Goal: Transaction & Acquisition: Purchase product/service

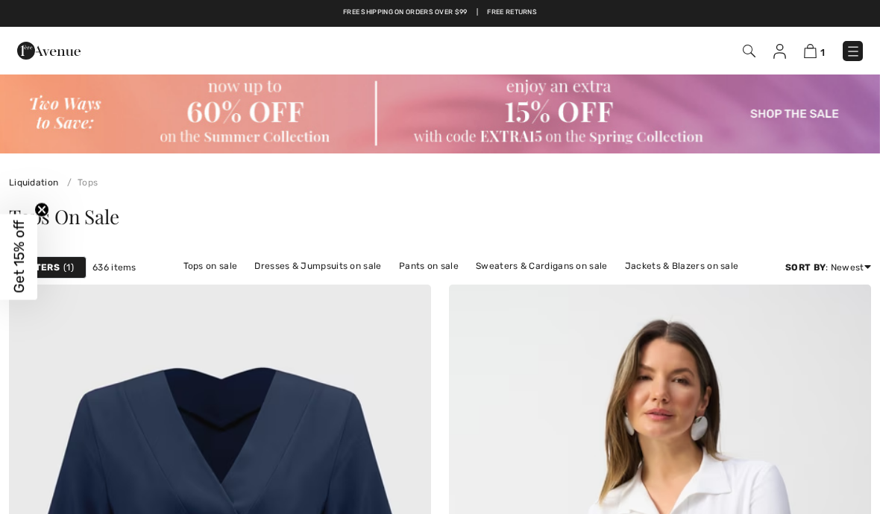
checkbox input "true"
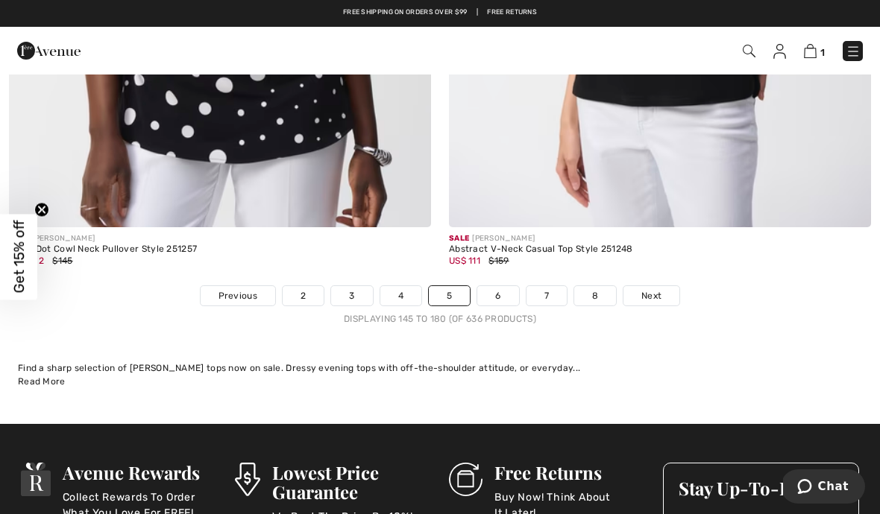
scroll to position [13052, 0]
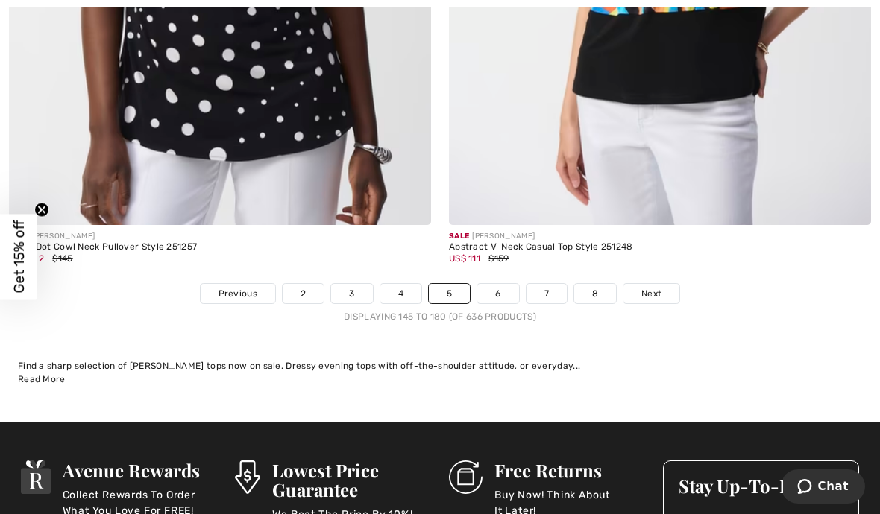
click at [511, 286] on link "6" at bounding box center [497, 293] width 41 height 19
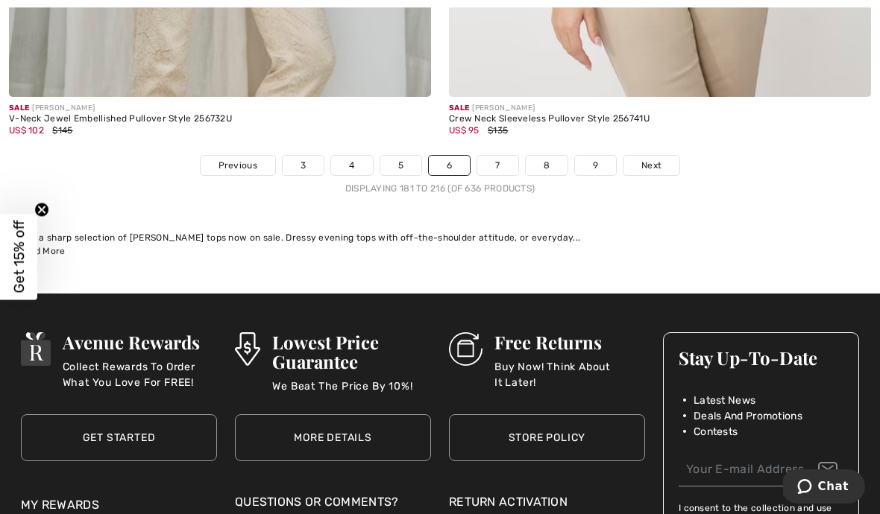
scroll to position [12988, 0]
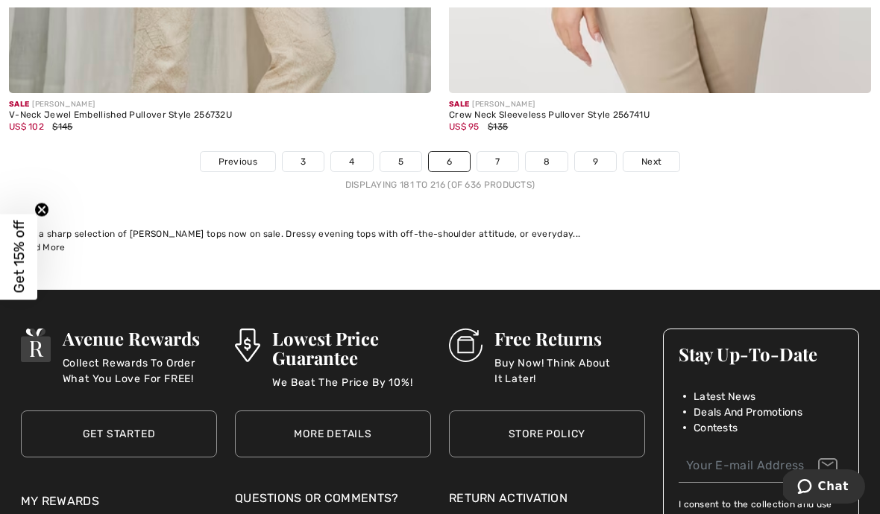
click at [652, 155] on span "Next" at bounding box center [651, 161] width 20 height 13
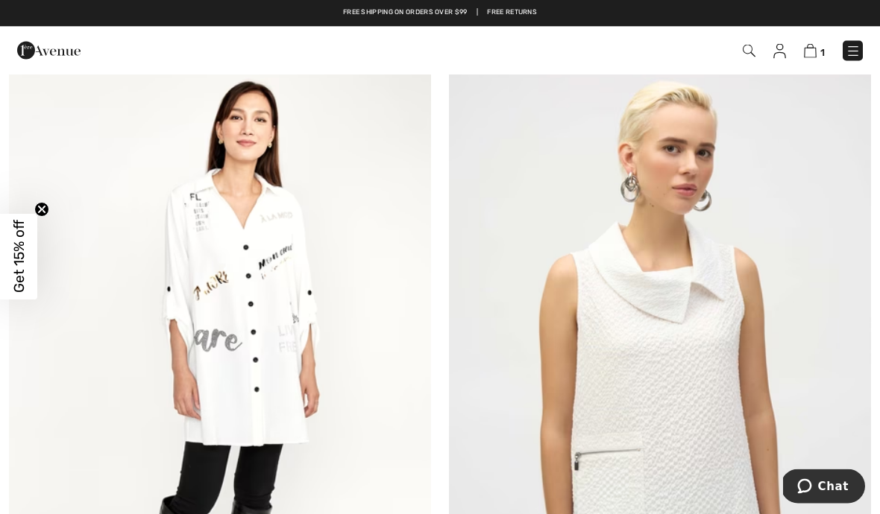
scroll to position [8029, 0]
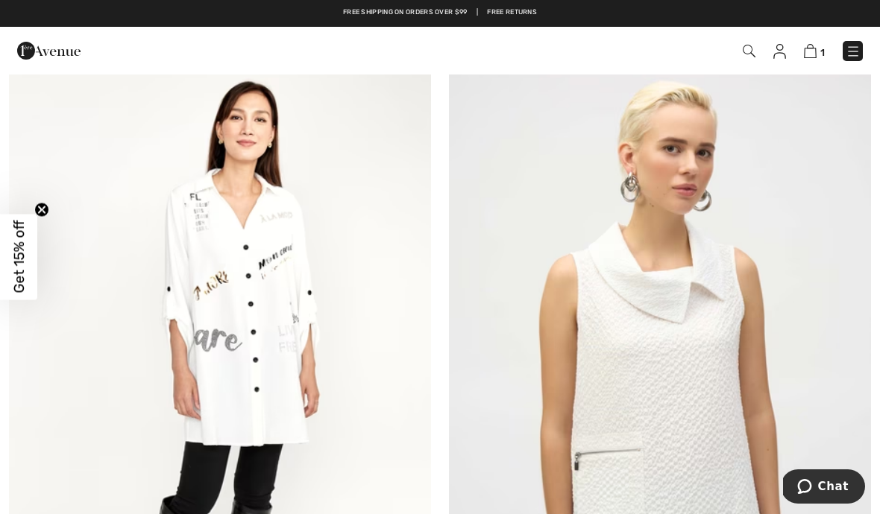
click at [250, 365] on img at bounding box center [220, 364] width 422 height 633
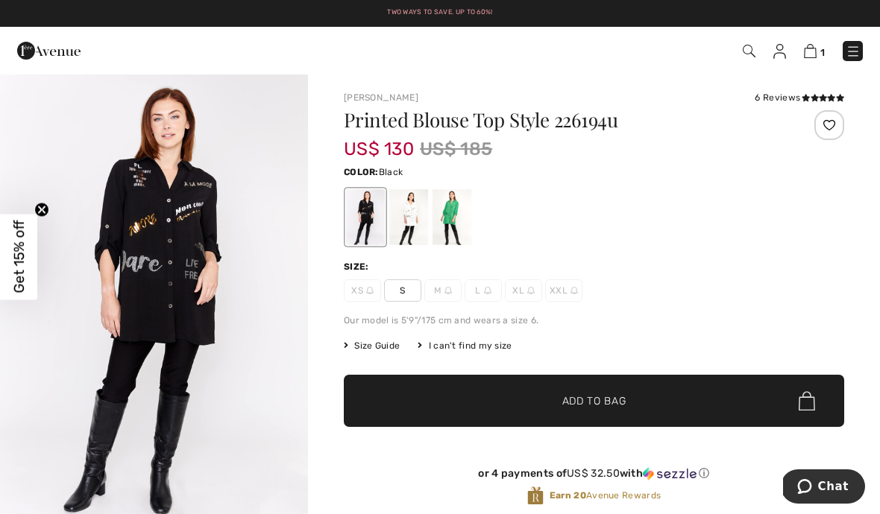
click at [365, 221] on div at bounding box center [365, 217] width 39 height 56
click at [555, 401] on span "✔ Added to Bag" at bounding box center [571, 402] width 91 height 16
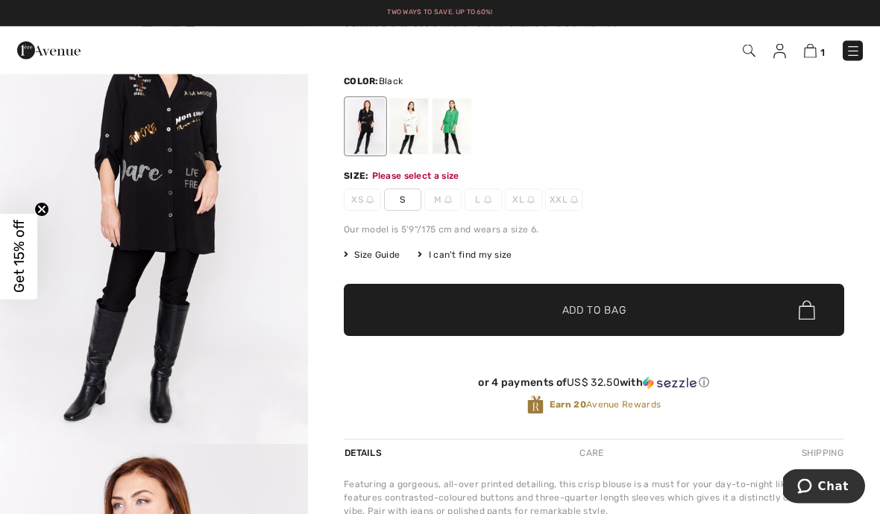
scroll to position [153, 0]
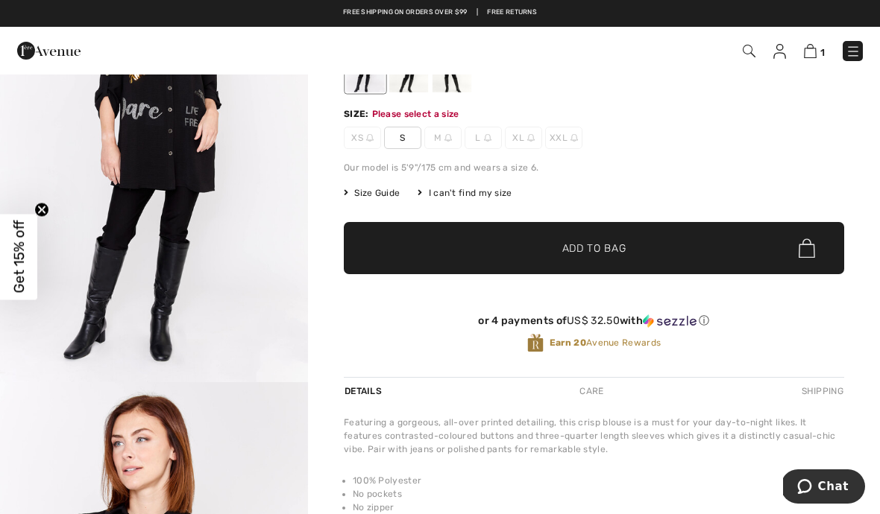
click at [415, 141] on span "S" at bounding box center [402, 138] width 37 height 22
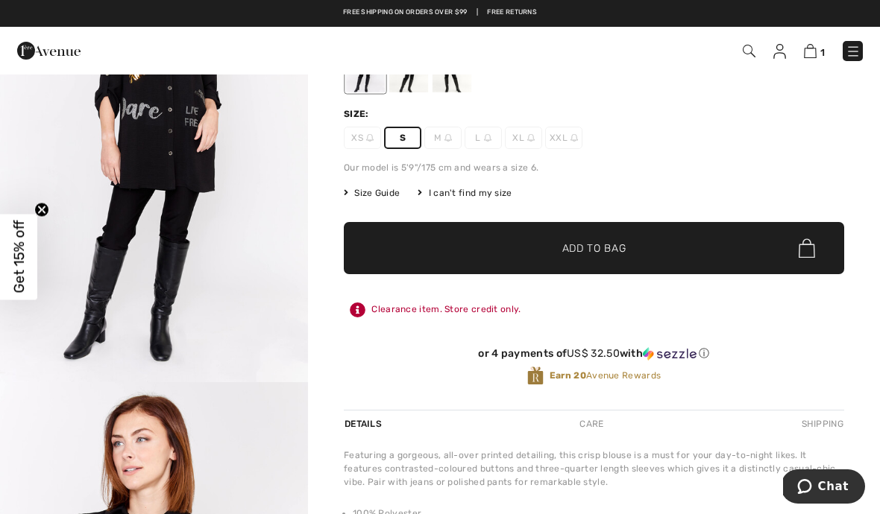
click at [613, 258] on span "✔ Added to Bag Add to Bag" at bounding box center [594, 248] width 500 height 52
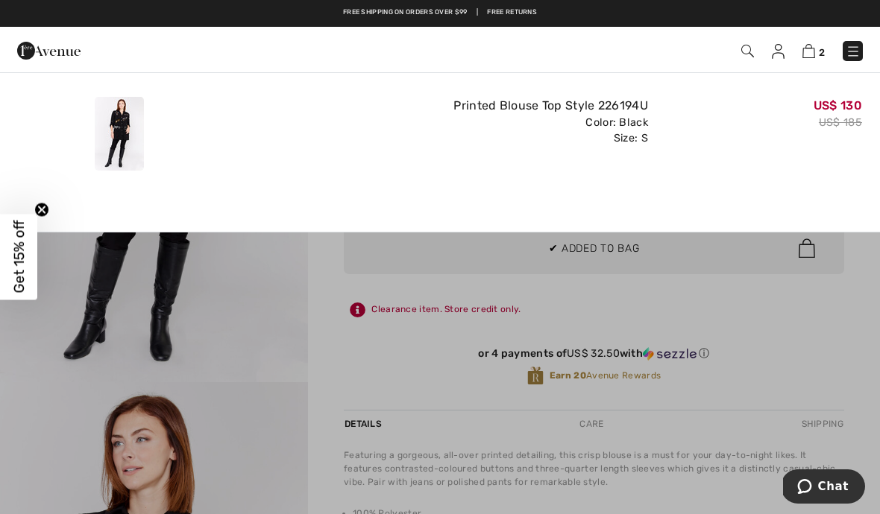
scroll to position [0, 0]
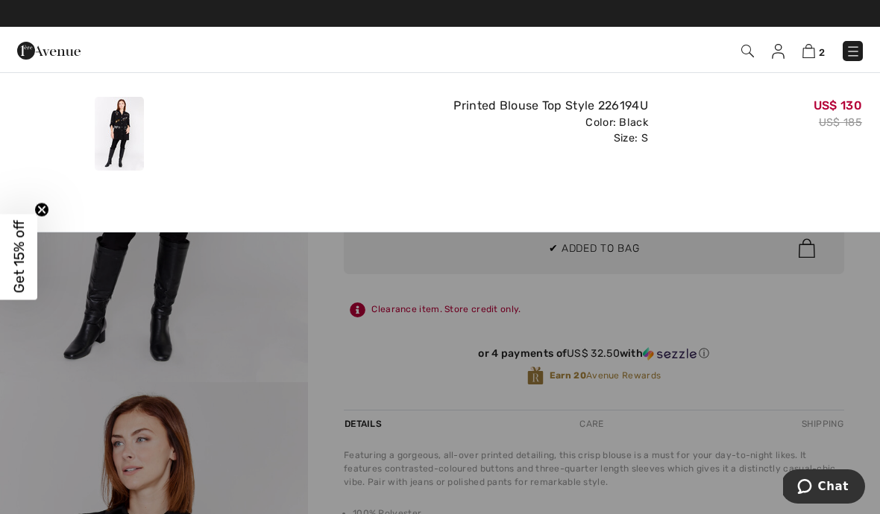
click at [821, 48] on span "2" at bounding box center [822, 52] width 6 height 11
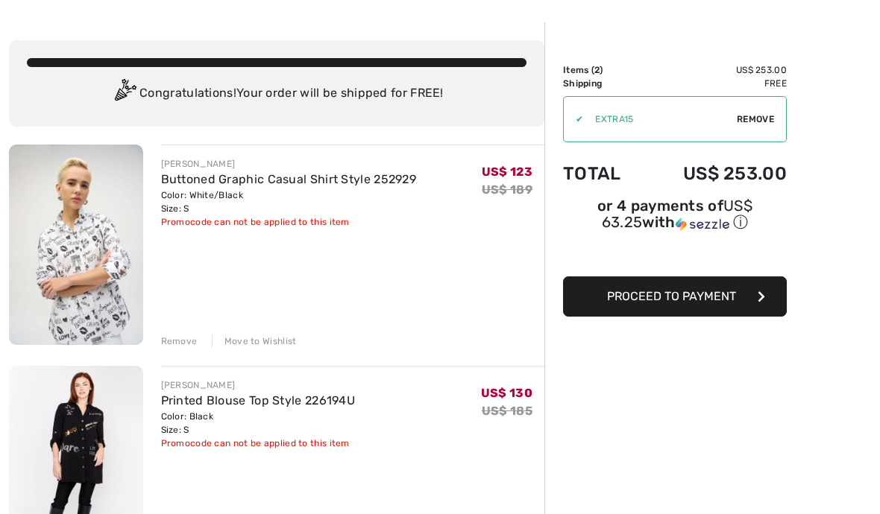
scroll to position [51, 0]
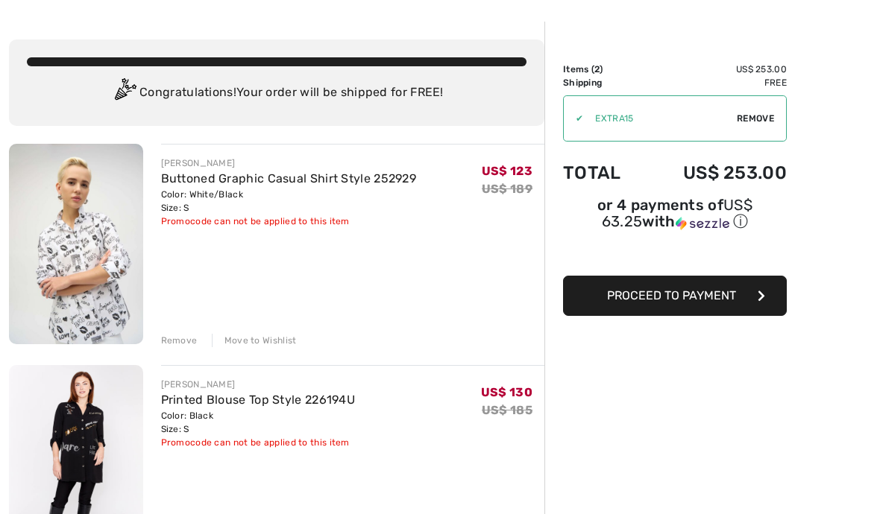
click at [186, 338] on div "Remove" at bounding box center [179, 341] width 37 height 13
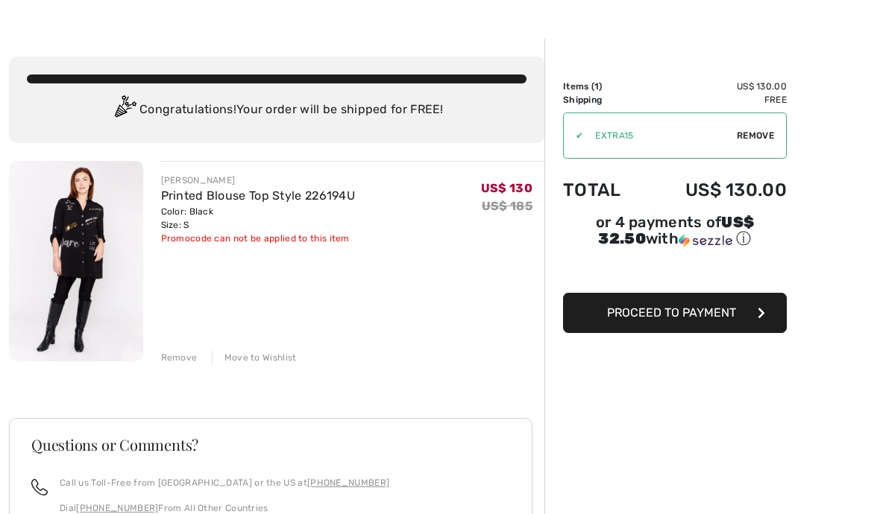
scroll to position [0, 0]
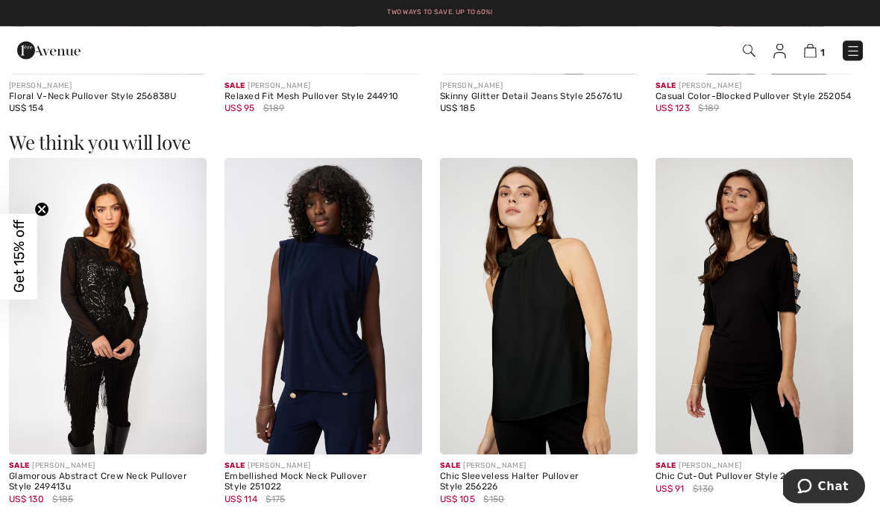
scroll to position [1130, 0]
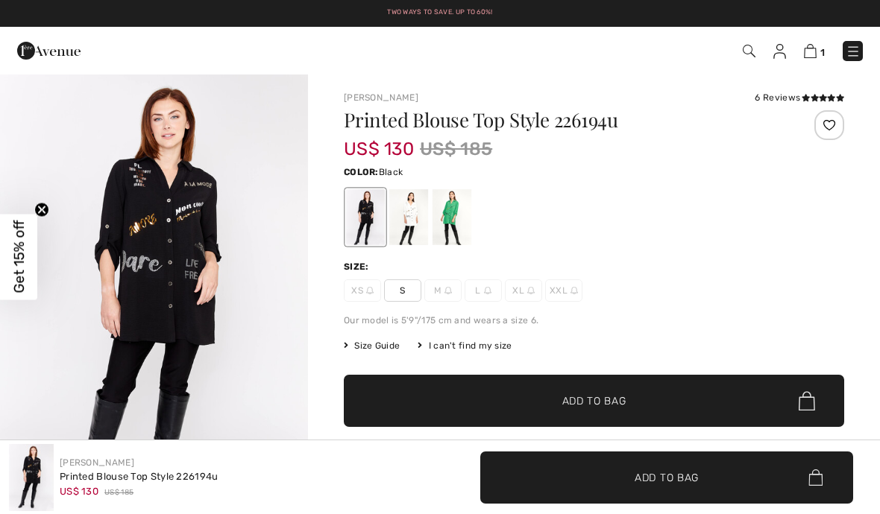
checkbox input "true"
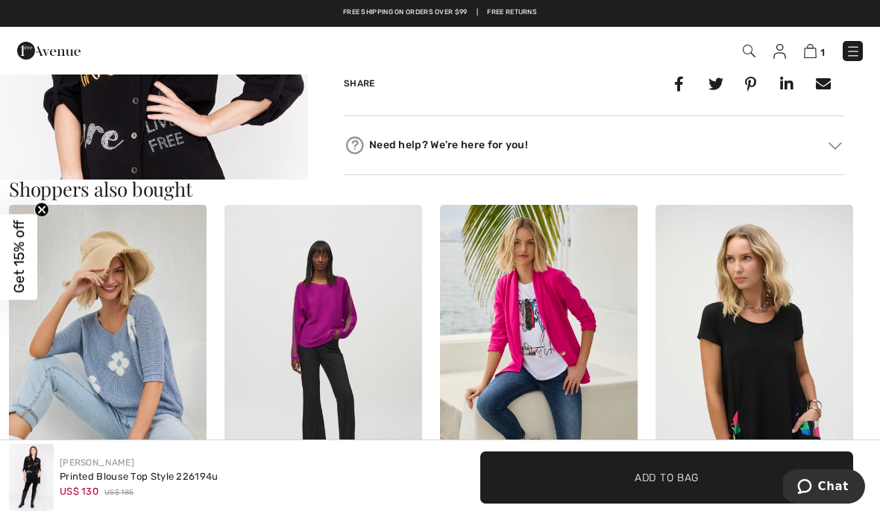
scroll to position [694, 0]
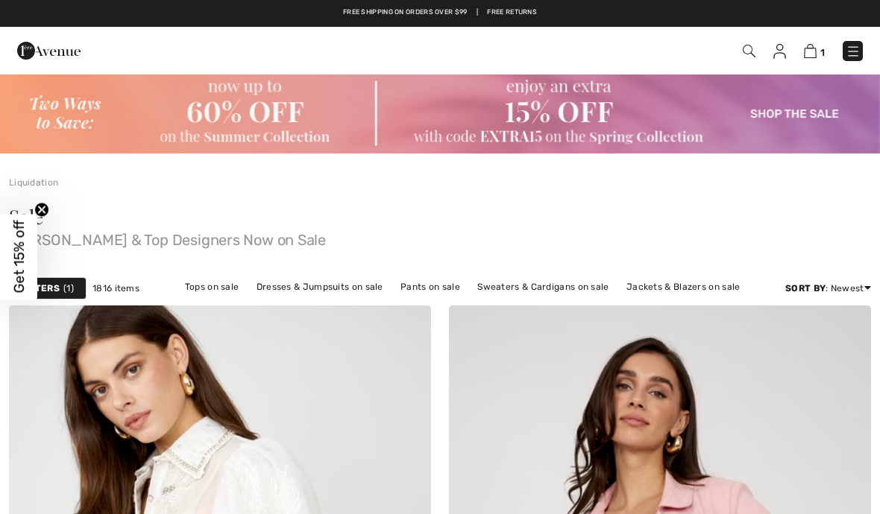
checkbox input "true"
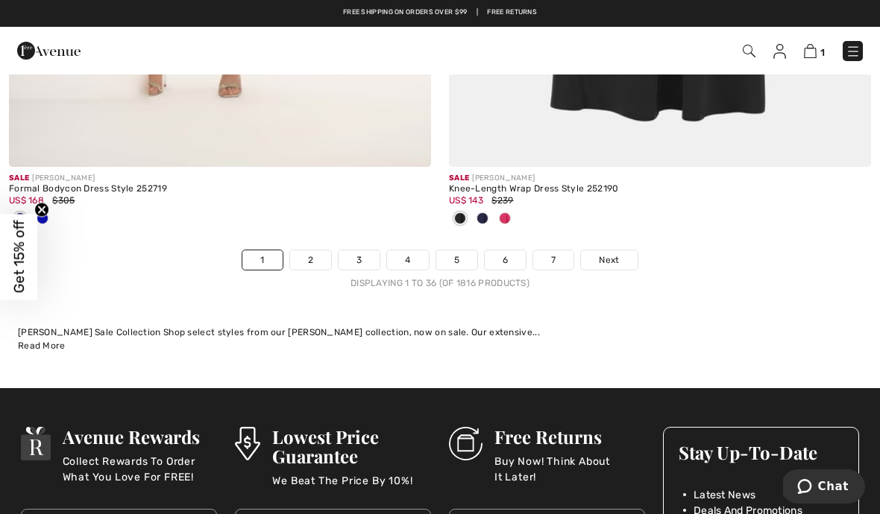
scroll to position [12960, 0]
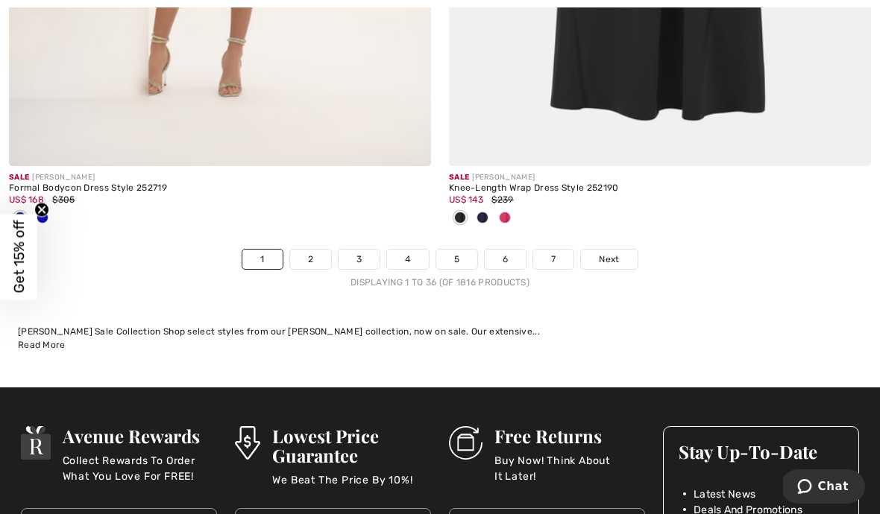
click at [506, 255] on link "6" at bounding box center [505, 259] width 41 height 19
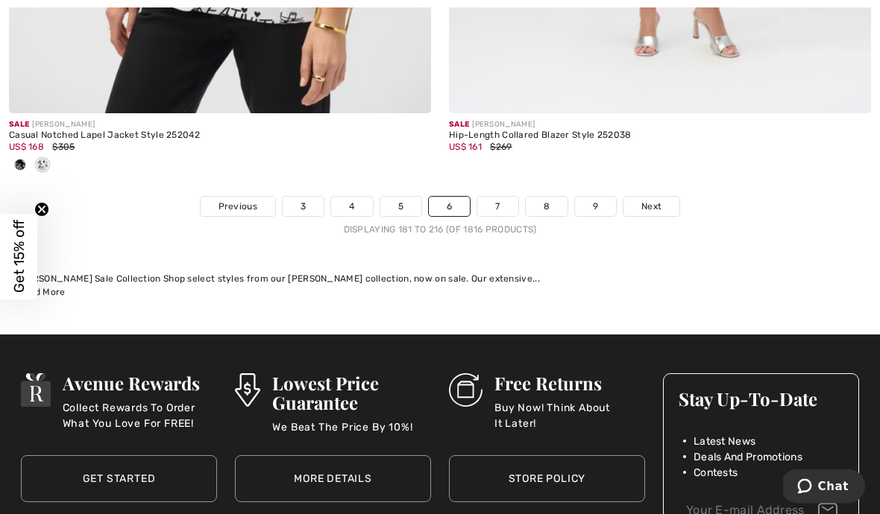
scroll to position [12915, 0]
click at [662, 197] on link "Next" at bounding box center [651, 206] width 56 height 19
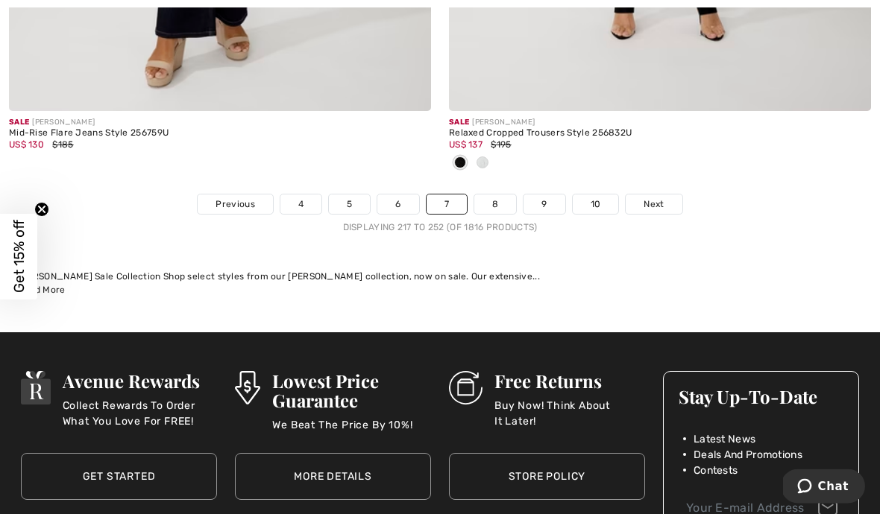
scroll to position [13191, 0]
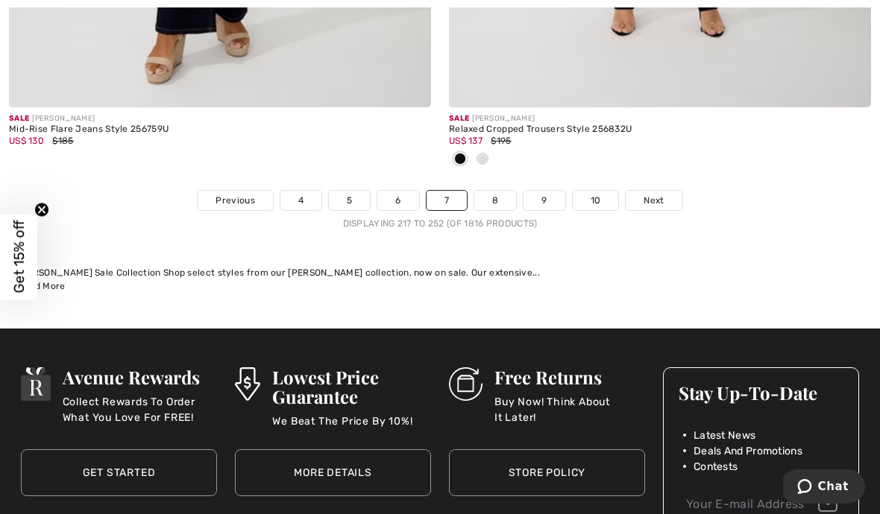
click at [497, 191] on link "8" at bounding box center [495, 200] width 42 height 19
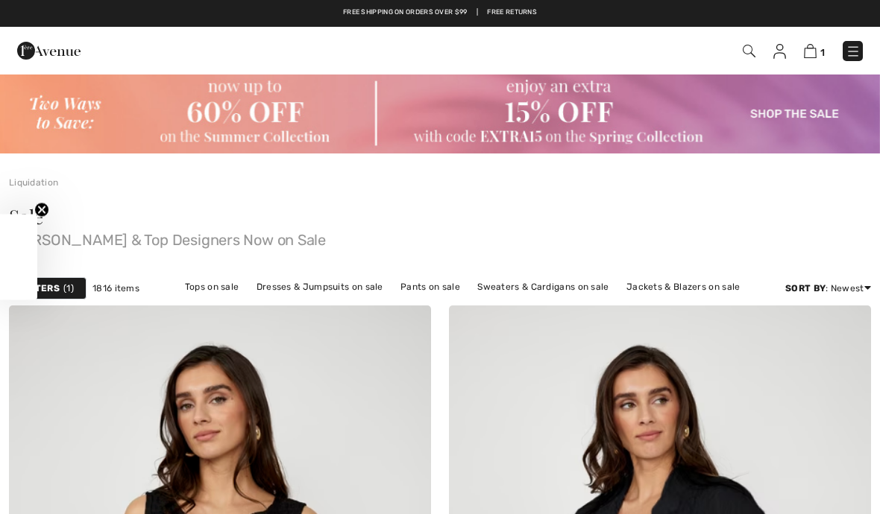
checkbox input "true"
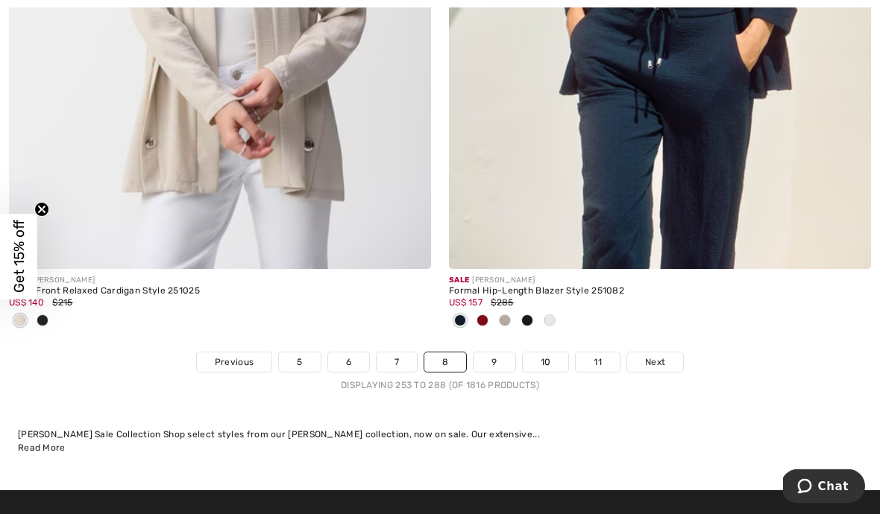
scroll to position [12906, 0]
click at [499, 353] on link "9" at bounding box center [493, 362] width 41 height 19
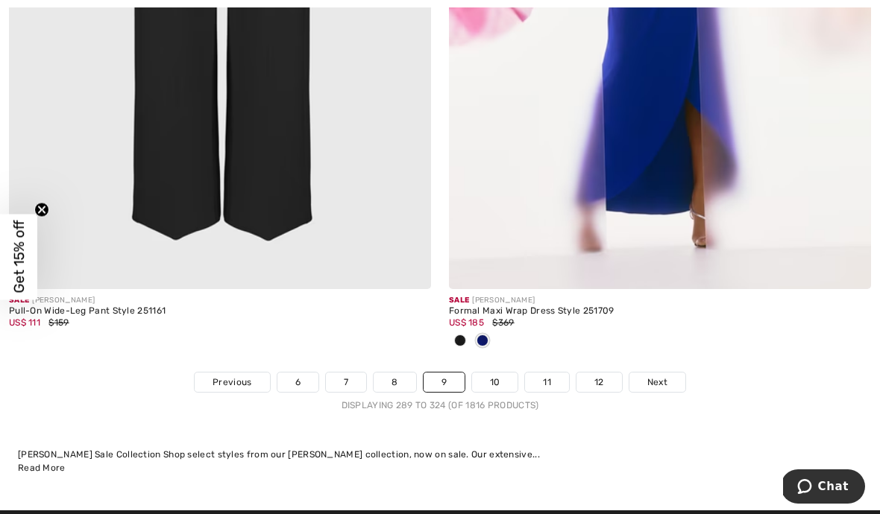
scroll to position [13133, 0]
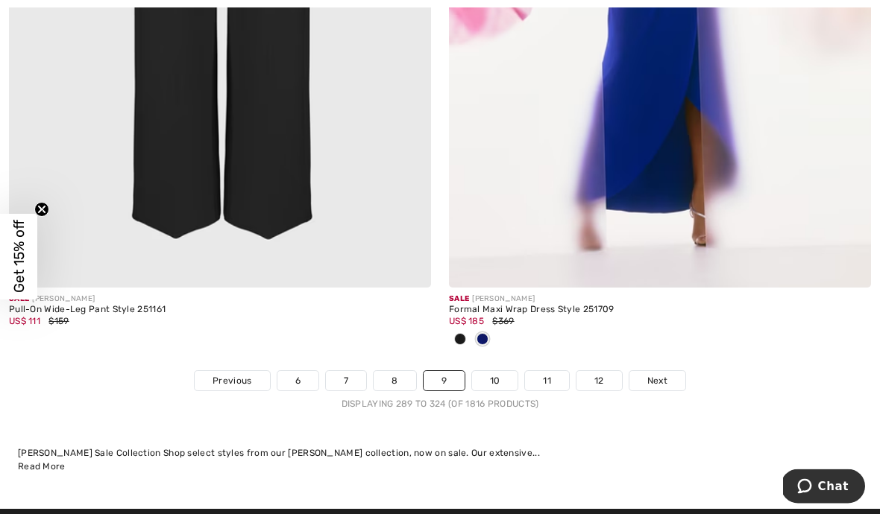
click at [605, 378] on link "12" at bounding box center [598, 381] width 45 height 19
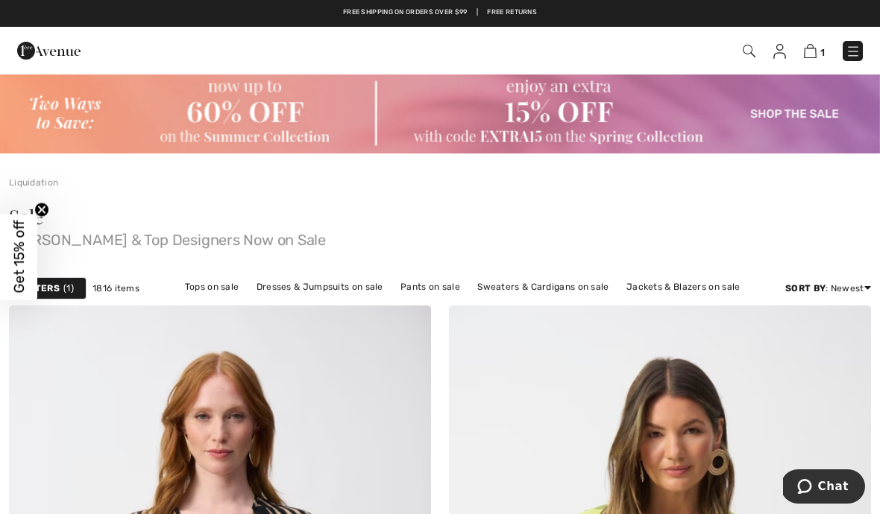
click at [816, 52] on img at bounding box center [810, 51] width 13 height 14
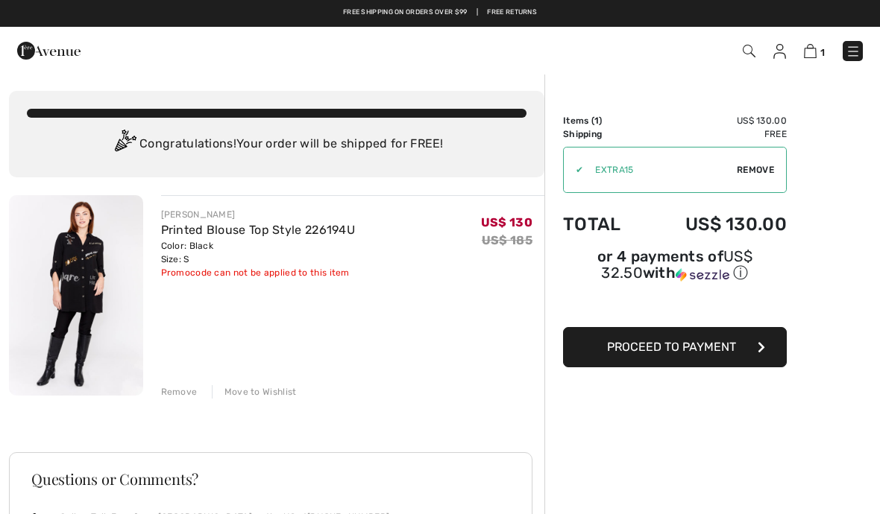
click at [687, 353] on span "Proceed to Payment" at bounding box center [671, 347] width 129 height 14
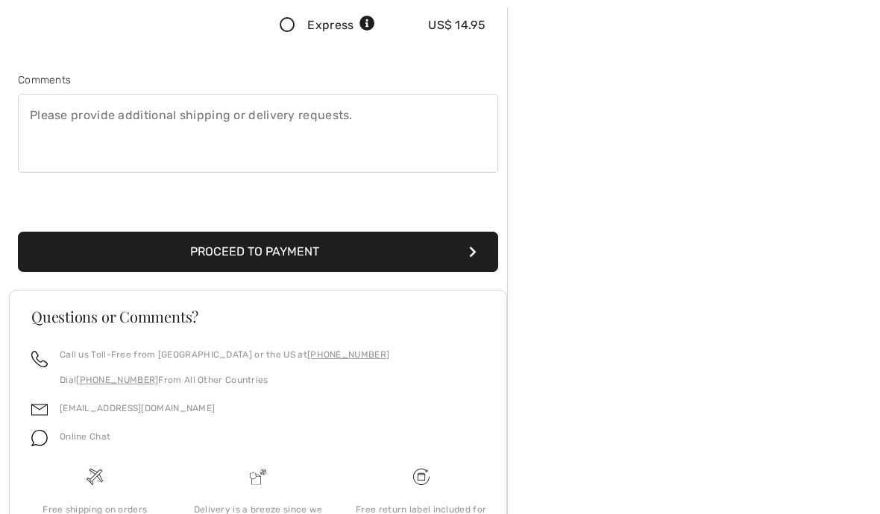
scroll to position [431, 0]
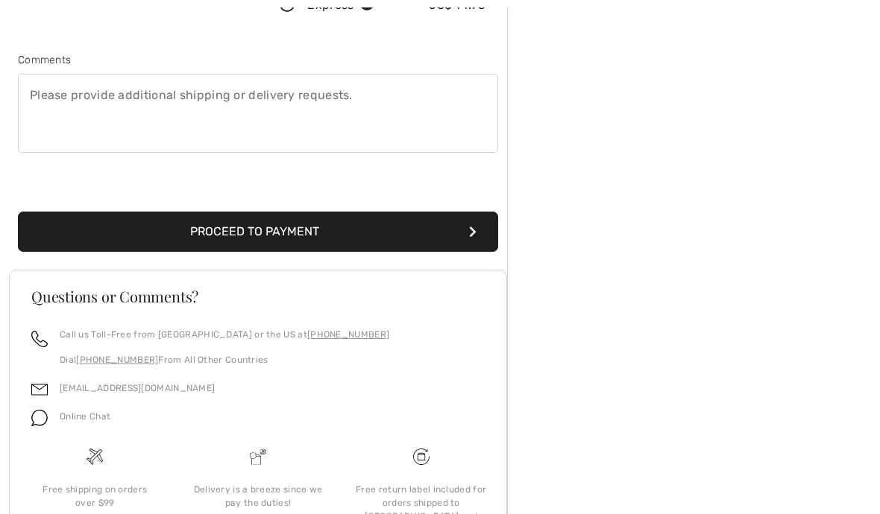
click at [277, 225] on button "Proceed to Payment" at bounding box center [258, 232] width 480 height 40
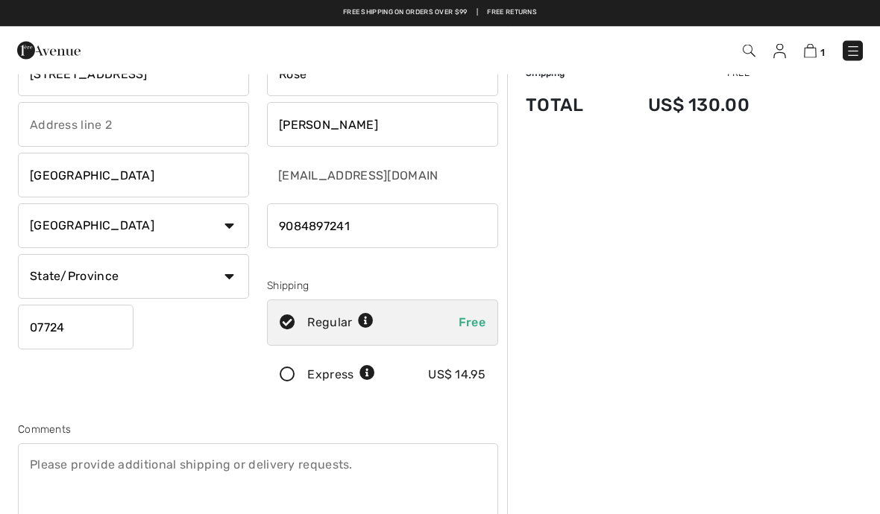
scroll to position [27, 0]
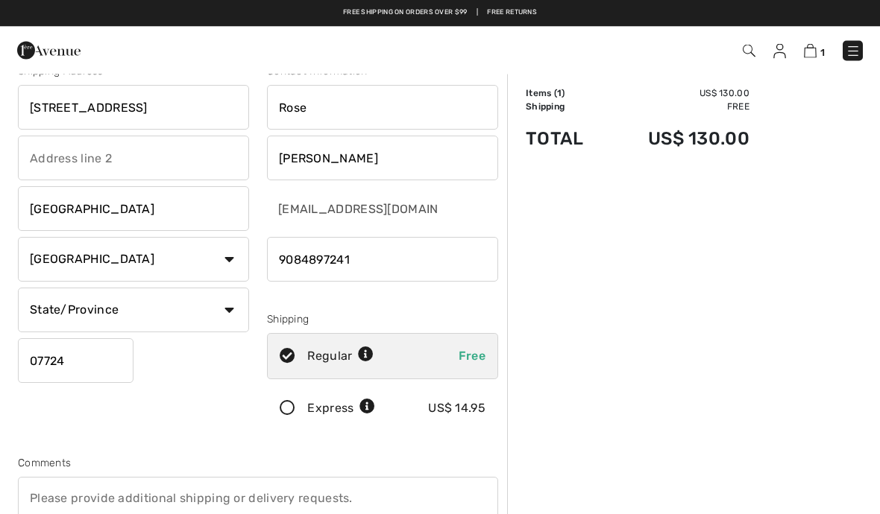
click at [236, 318] on select "State/Province [US_STATE] [US_STATE] [US_STATE] [US_STATE] [US_STATE] [US_STATE…" at bounding box center [133, 311] width 231 height 45
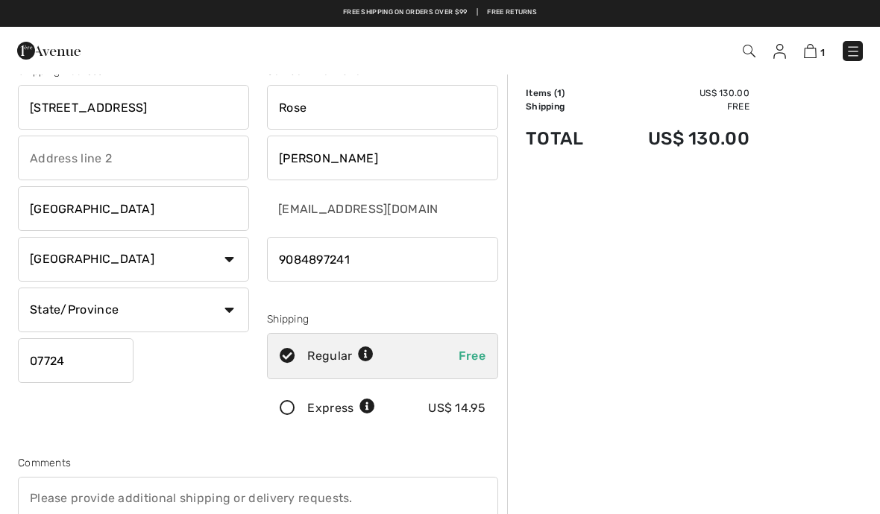
select select "NJ"
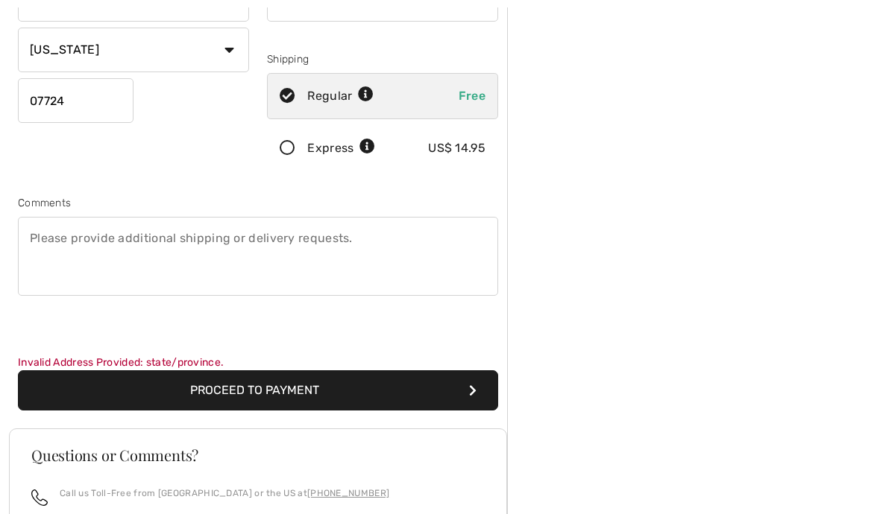
scroll to position [288, 0]
click at [280, 390] on button "Proceed to Payment" at bounding box center [258, 391] width 480 height 40
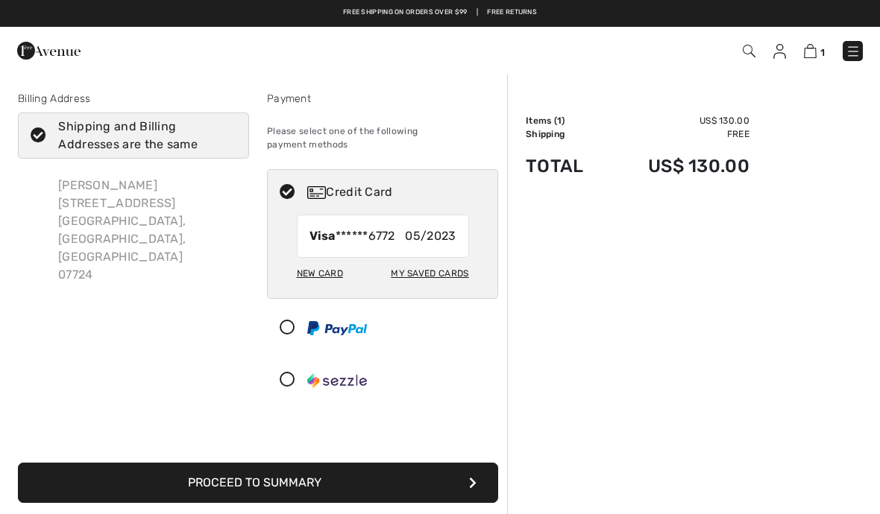
click at [321, 274] on div "New Card My Saved Cards" at bounding box center [383, 278] width 172 height 40
click at [310, 261] on div "New Card" at bounding box center [320, 273] width 46 height 25
radio input "true"
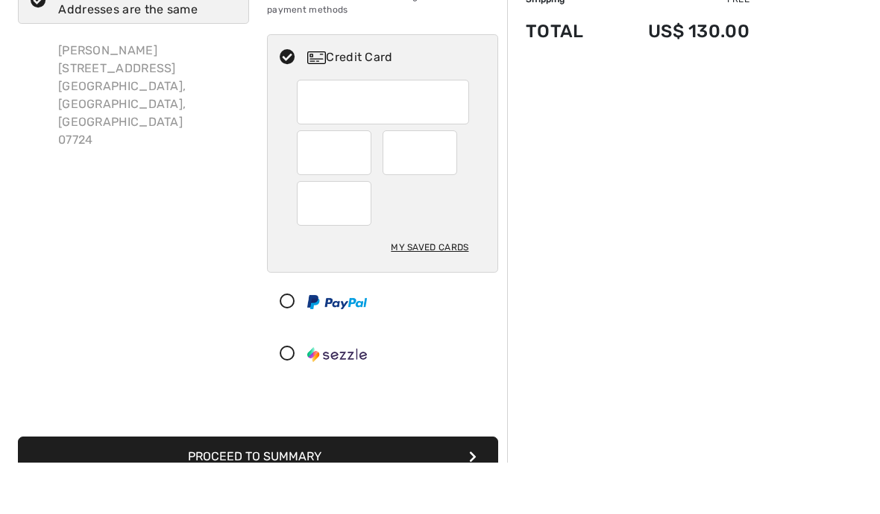
scroll to position [89, 0]
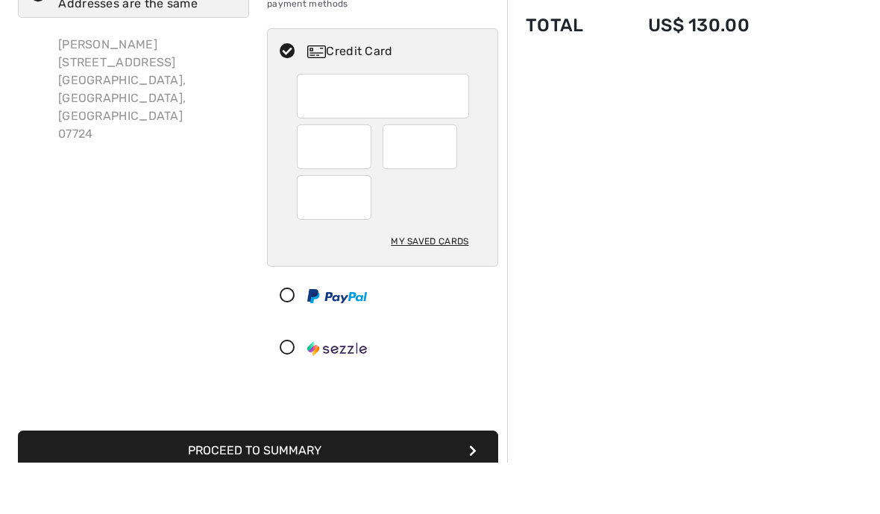
click at [259, 482] on button "Proceed to Summary" at bounding box center [258, 502] width 480 height 40
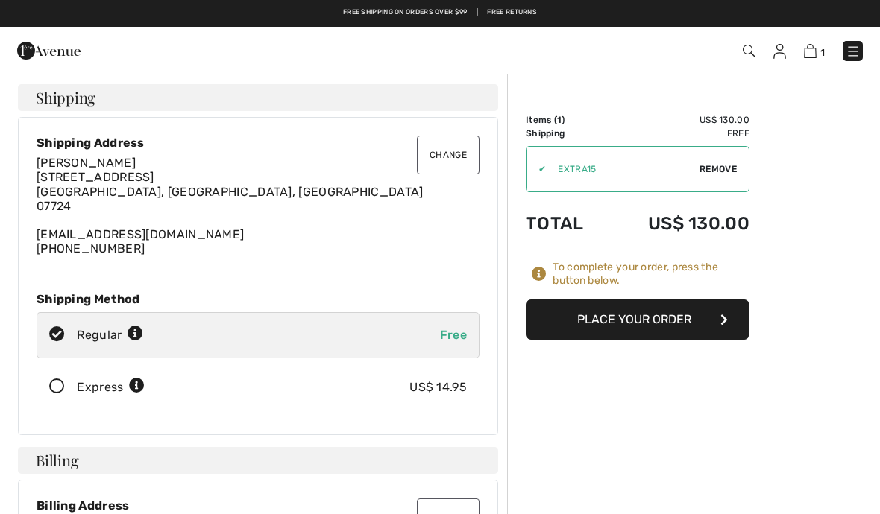
click at [639, 318] on button "Place Your Order" at bounding box center [638, 320] width 224 height 40
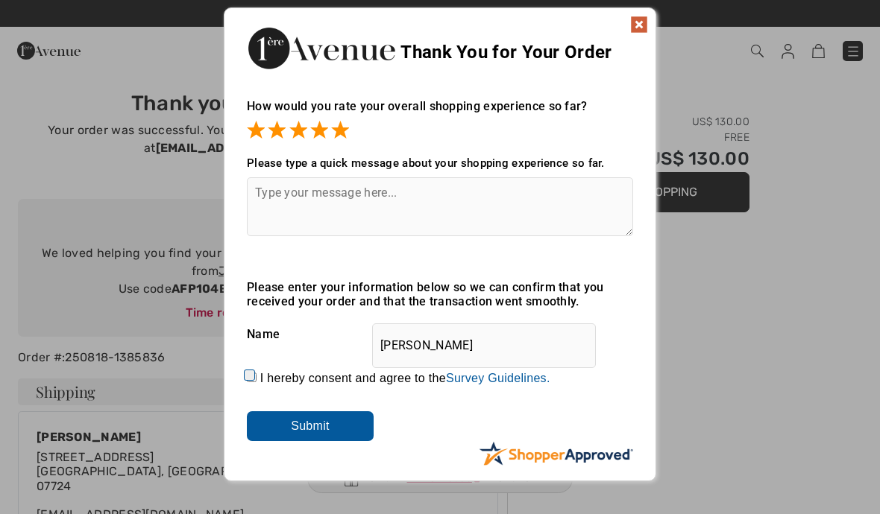
click at [333, 428] on input "Submit" at bounding box center [310, 427] width 127 height 30
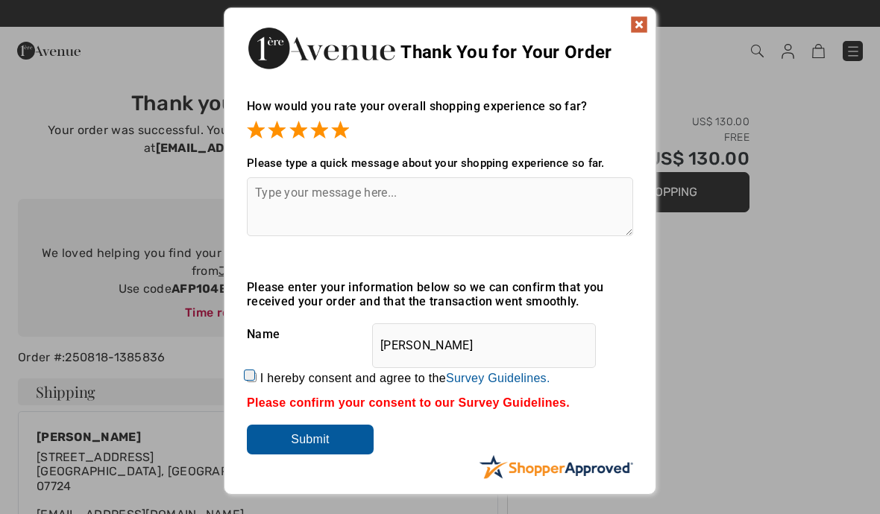
click at [634, 17] on img at bounding box center [639, 25] width 18 height 18
